Goal: Information Seeking & Learning: Find contact information

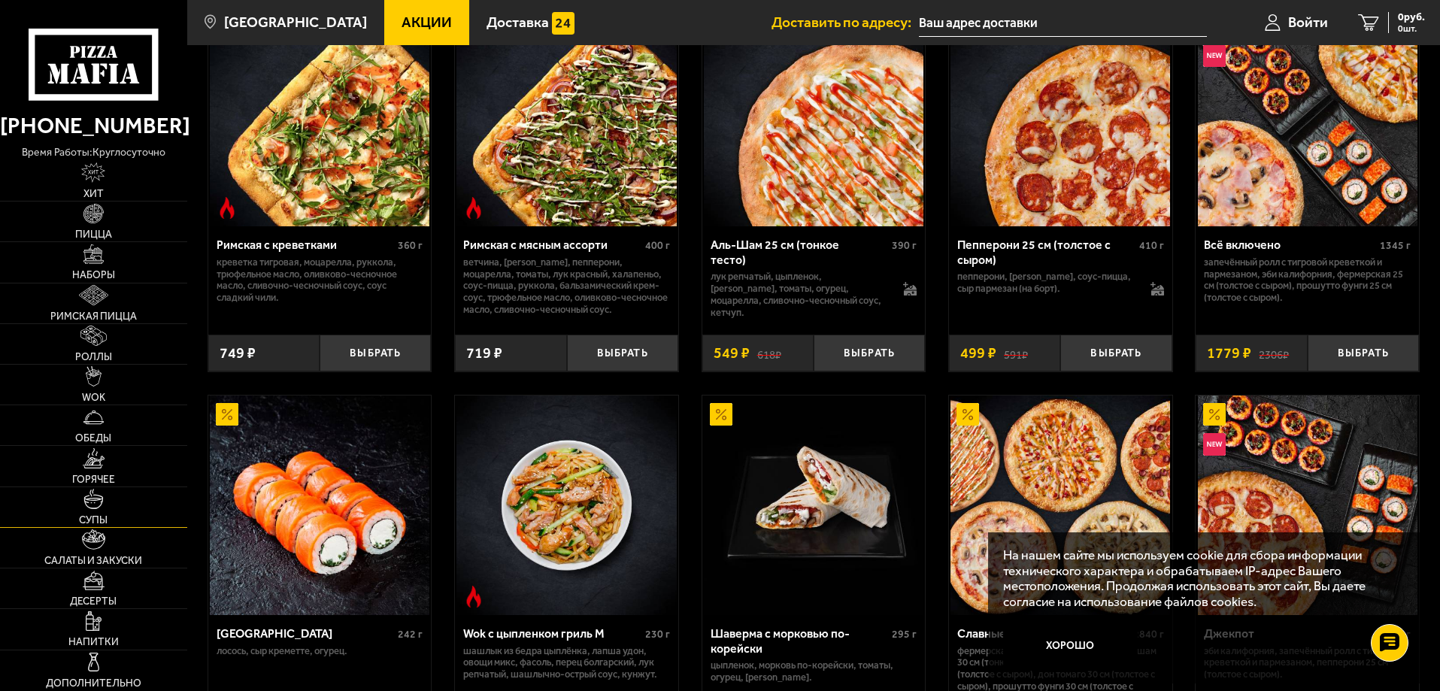
scroll to position [526, 0]
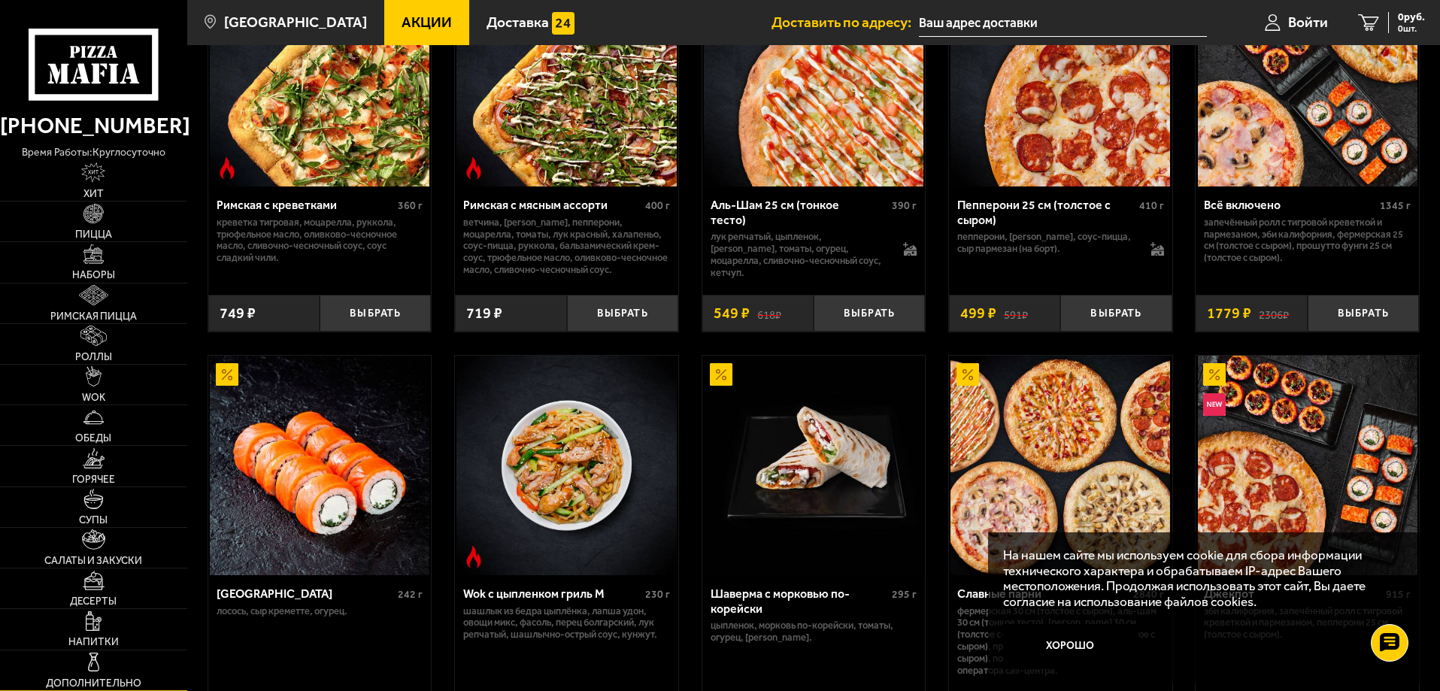
click at [124, 669] on link "Дополнительно" at bounding box center [93, 671] width 187 height 40
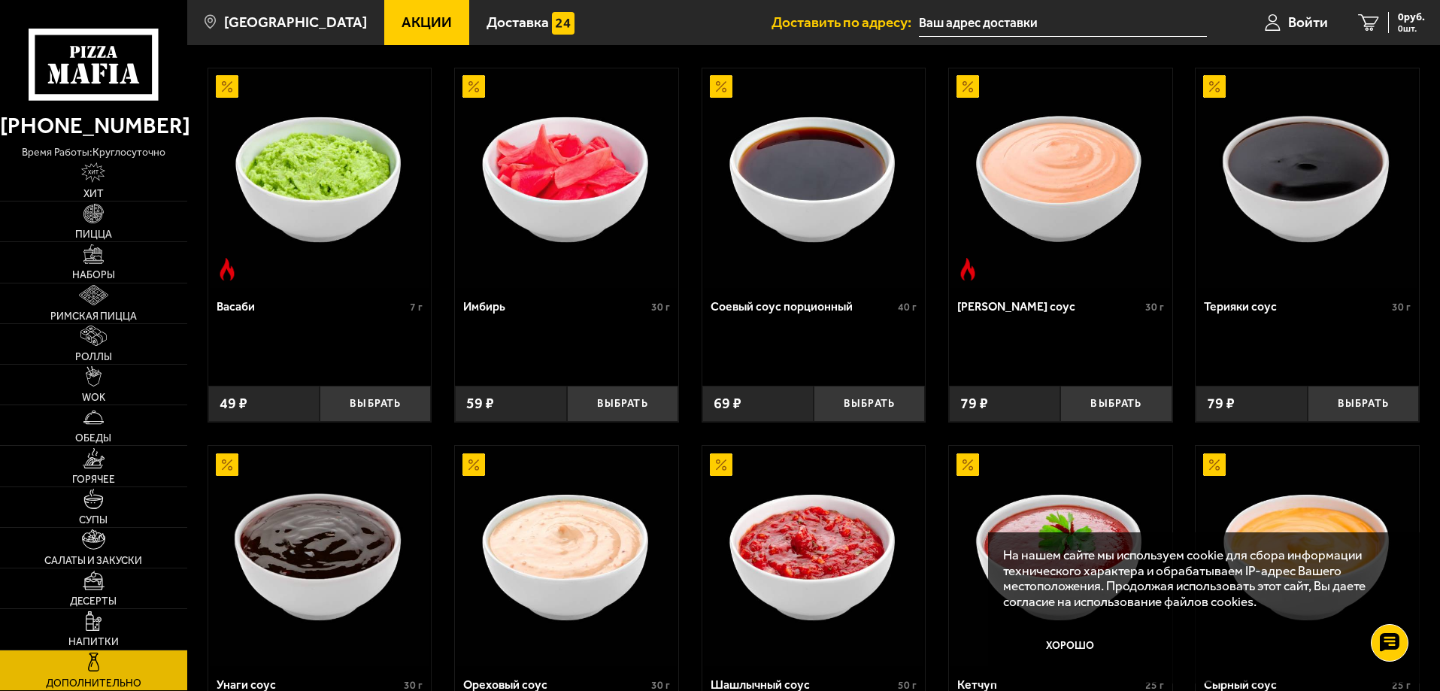
scroll to position [711, 0]
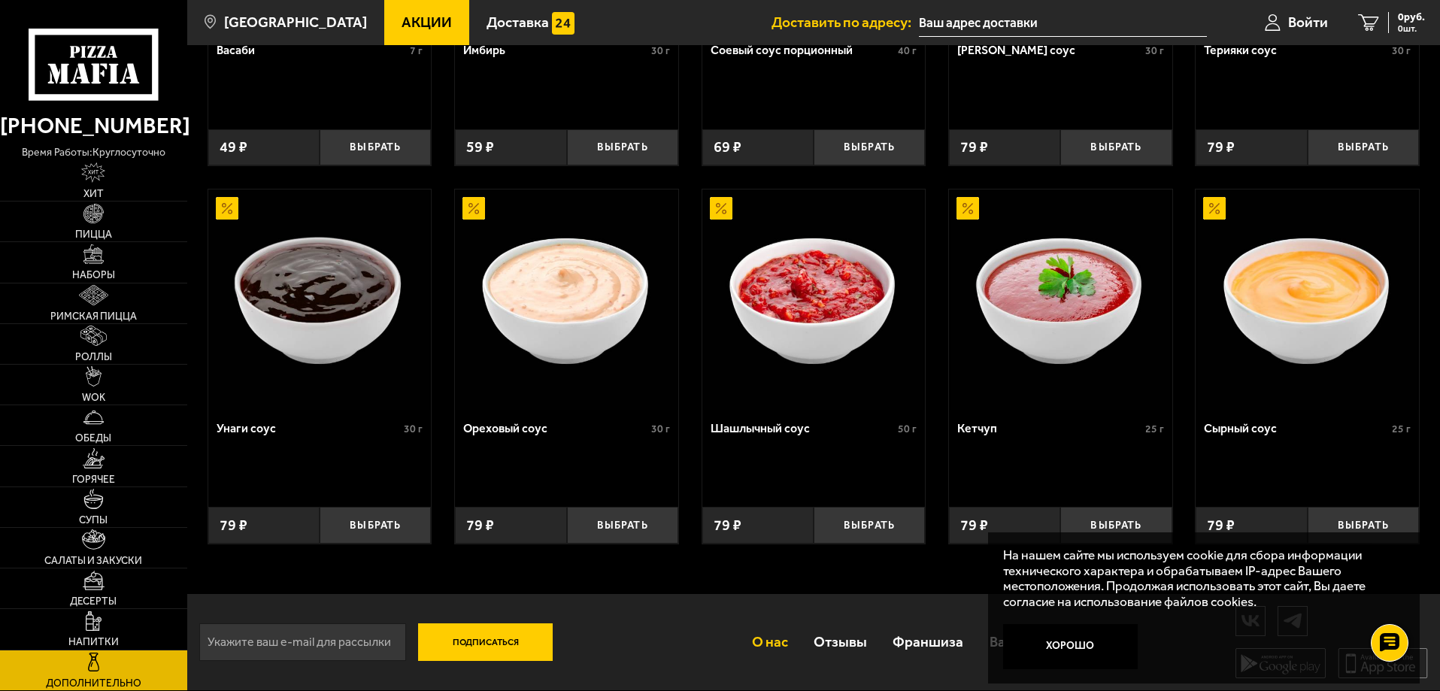
click at [768, 645] on link "О нас" at bounding box center [770, 642] width 62 height 49
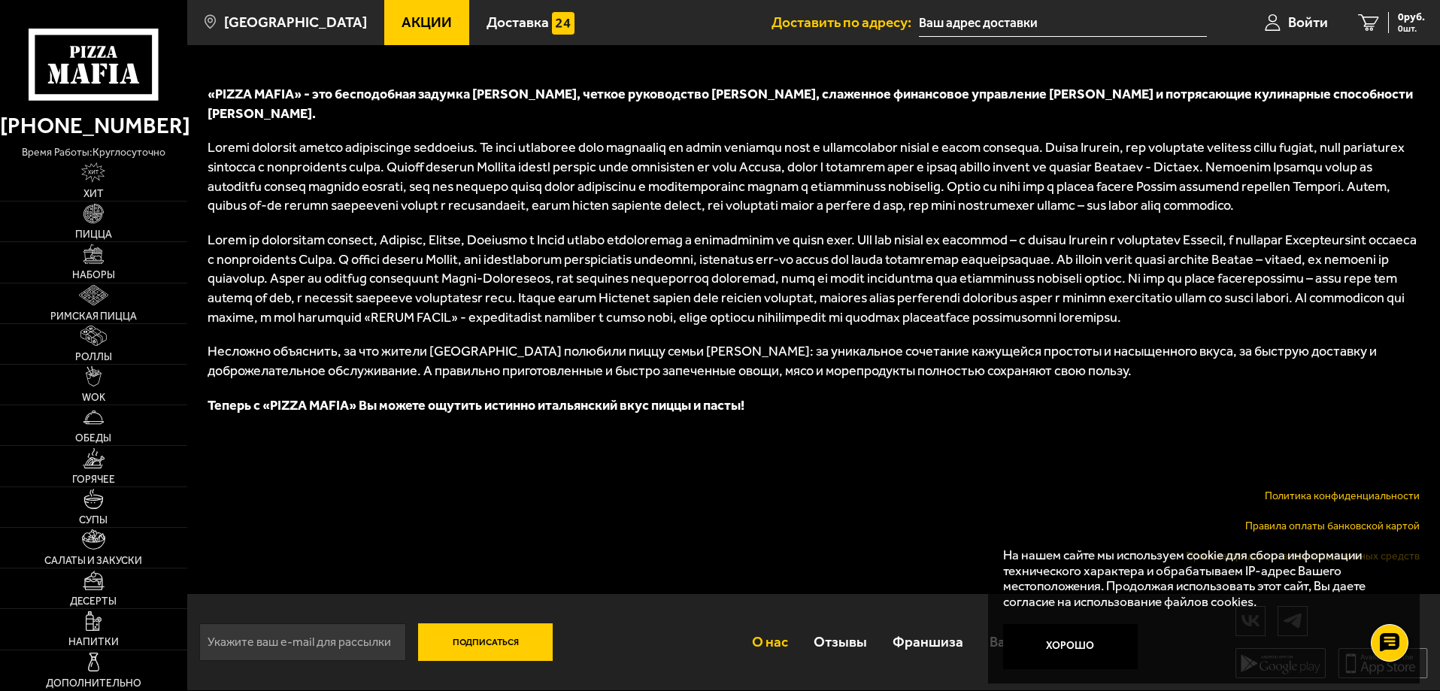
scroll to position [651, 0]
click at [1094, 657] on button "Хорошо" at bounding box center [1070, 646] width 135 height 45
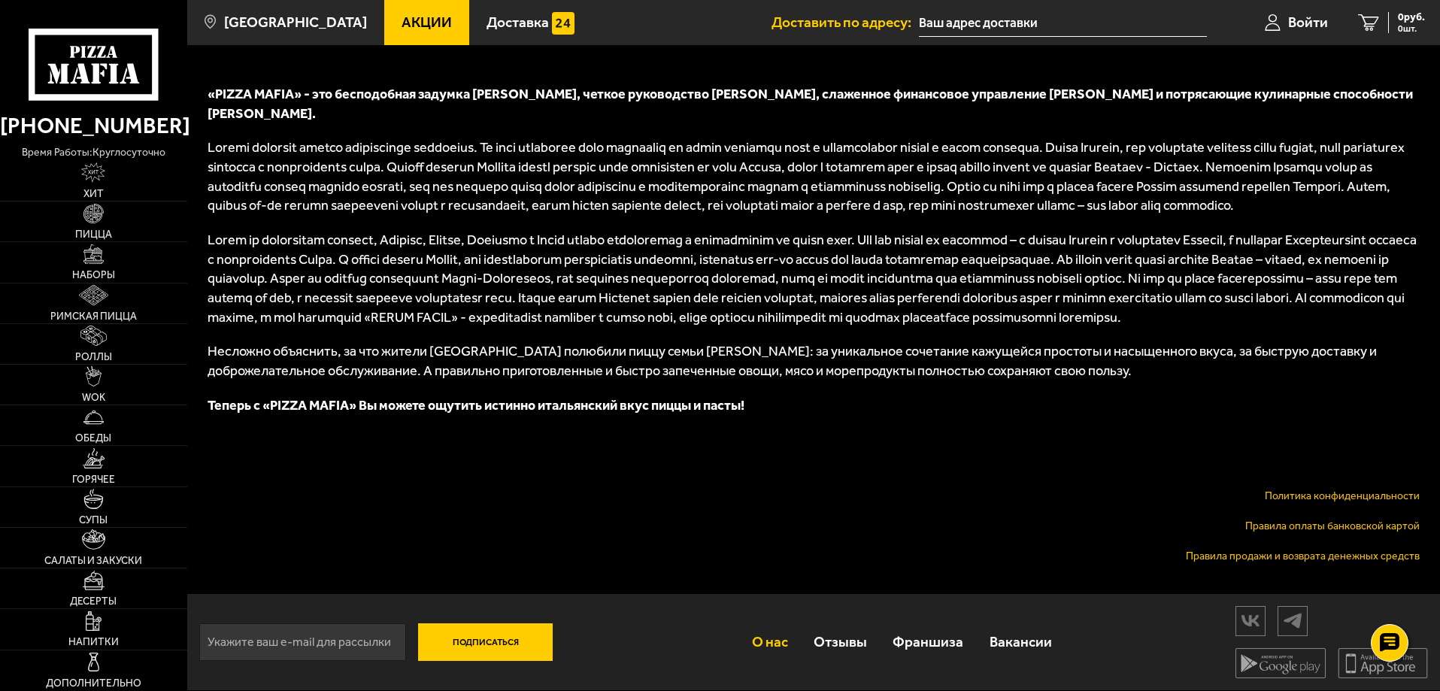
click at [1344, 500] on link "Политика конфиденциальности" at bounding box center [1342, 496] width 155 height 13
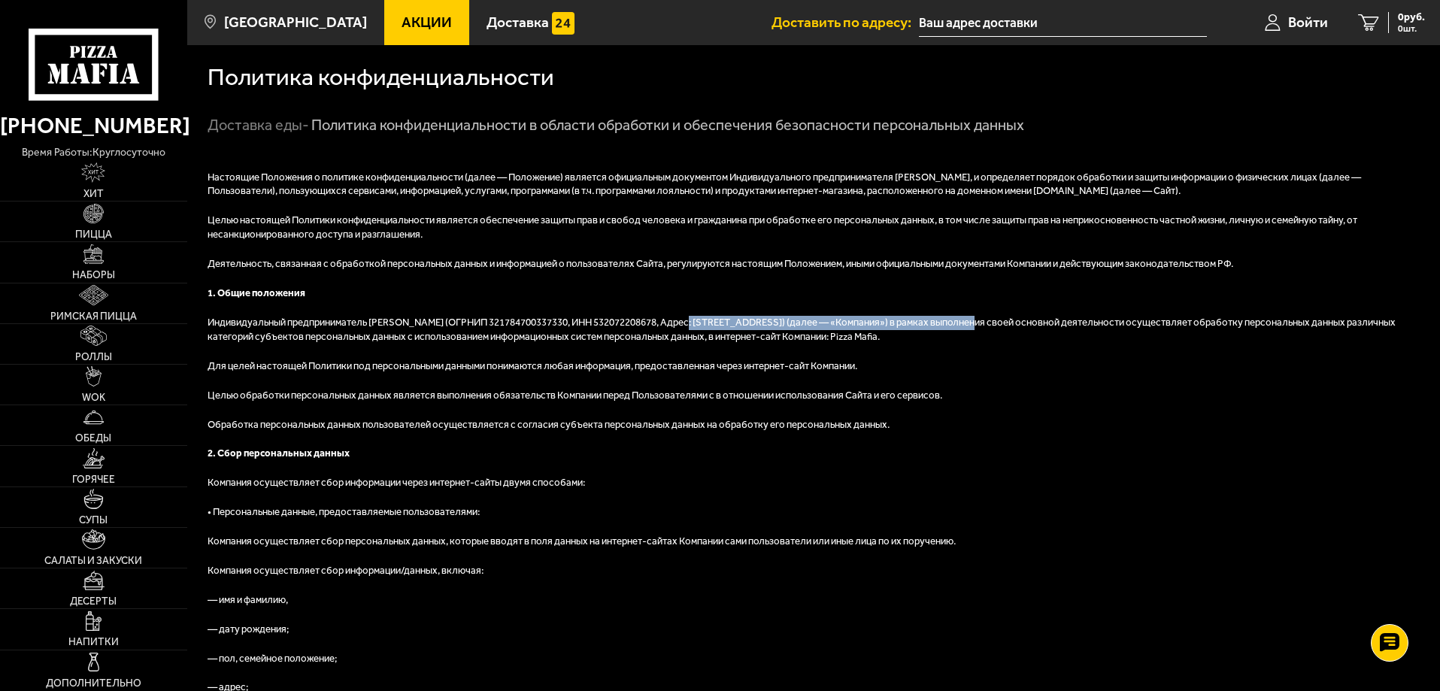
drag, startPoint x: 689, startPoint y: 320, endPoint x: 963, endPoint y: 318, distance: 274.5
click at [963, 318] on p "Индивидуальный предприниматель Мун Мария Львовна (ОГРНИП 321784700337330, ИНН 5…" at bounding box center [814, 330] width 1212 height 29
